Goal: Task Accomplishment & Management: Use online tool/utility

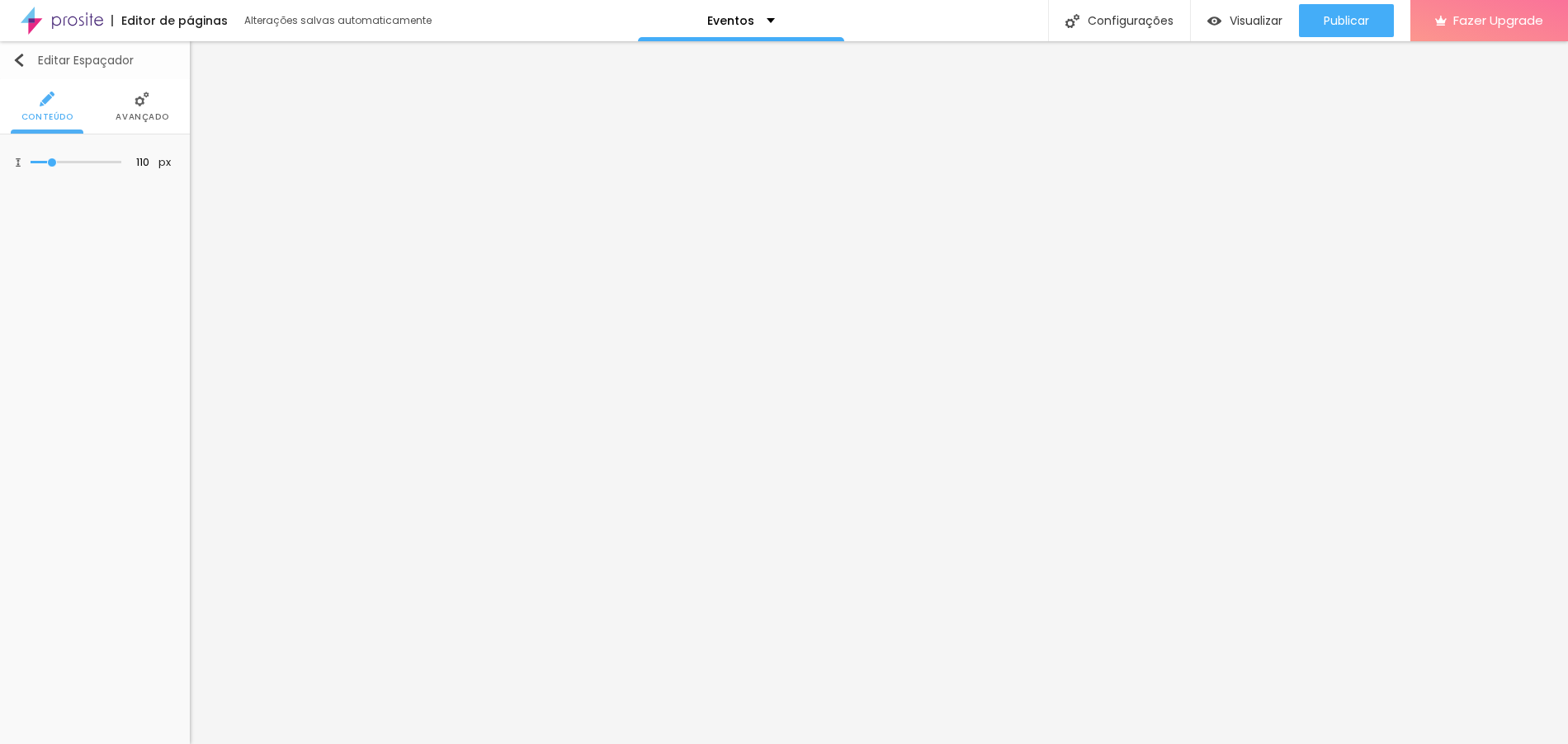
click at [15, 52] on button "Editar Espaçador" at bounding box center [95, 59] width 190 height 38
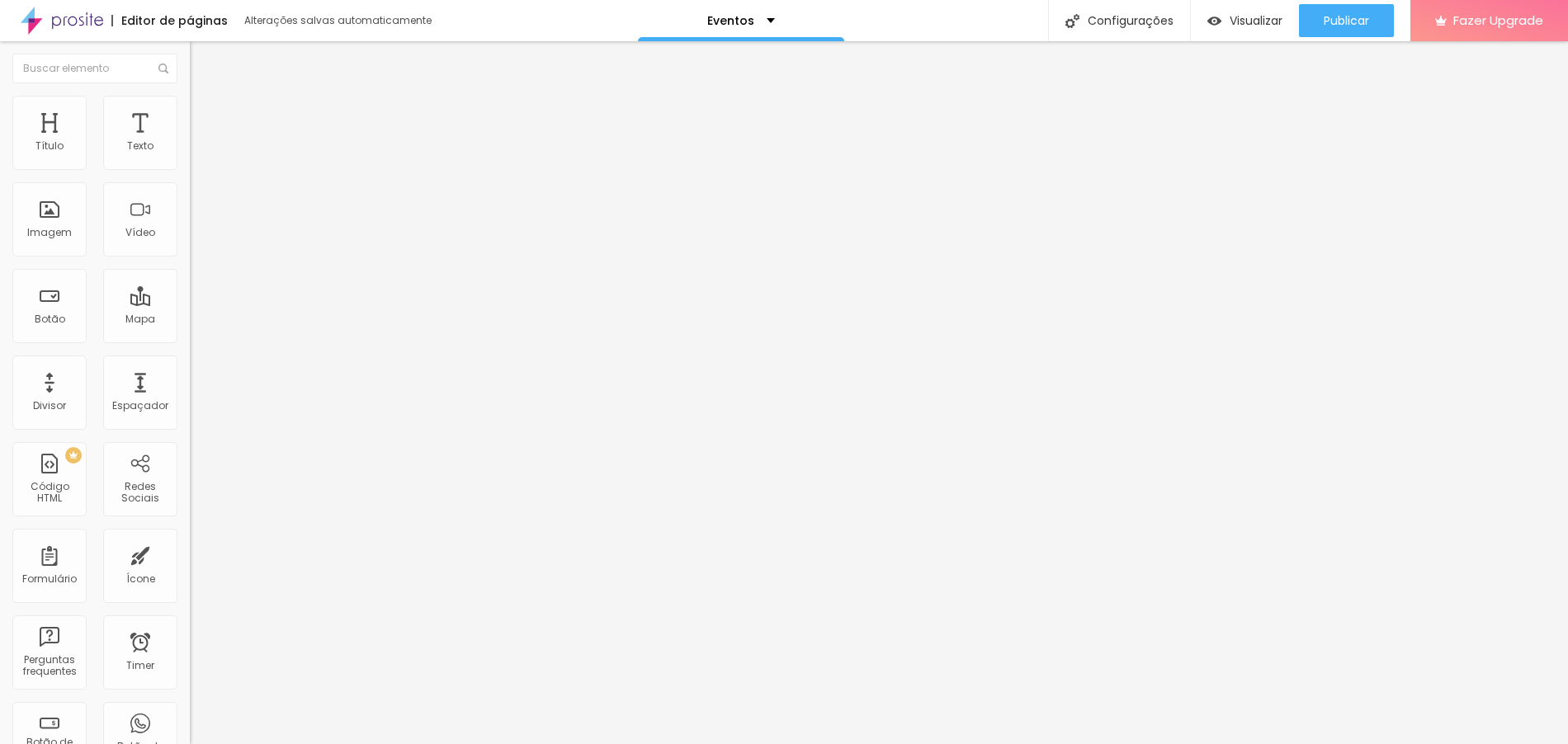
click at [82, 29] on img at bounding box center [61, 20] width 83 height 41
click at [190, 105] on li "Avançado" at bounding box center [285, 103] width 190 height 17
click at [205, 98] on span "Estilo" at bounding box center [217, 90] width 25 height 14
click at [202, 59] on img "button" at bounding box center [209, 60] width 14 height 14
click at [190, 112] on ul "Estilo Avançado" at bounding box center [285, 96] width 190 height 33
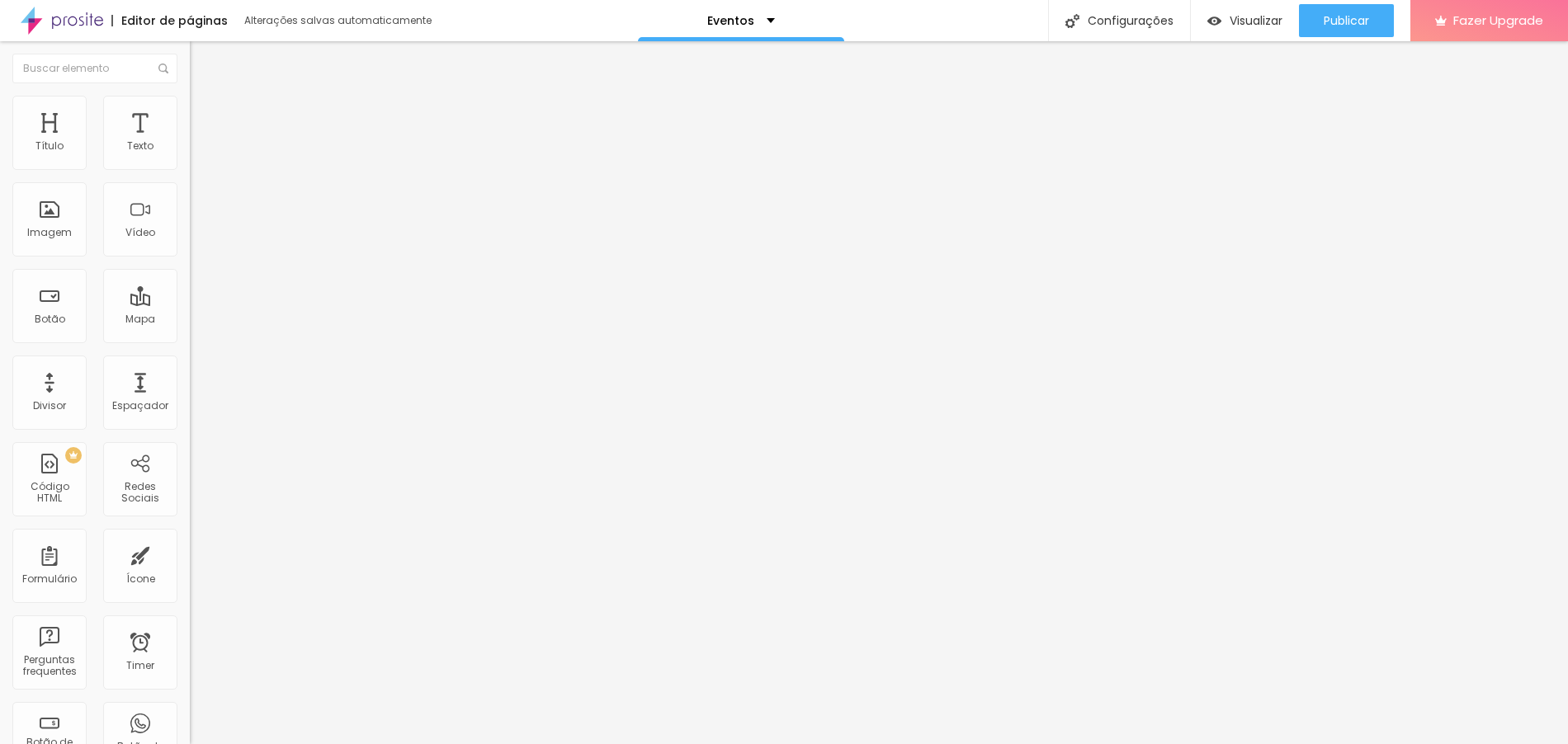
click at [205, 114] on span "Avançado" at bounding box center [232, 106] width 55 height 14
click at [1254, 14] on span "Visualizar" at bounding box center [1256, 20] width 53 height 14
